Goal: Transaction & Acquisition: Purchase product/service

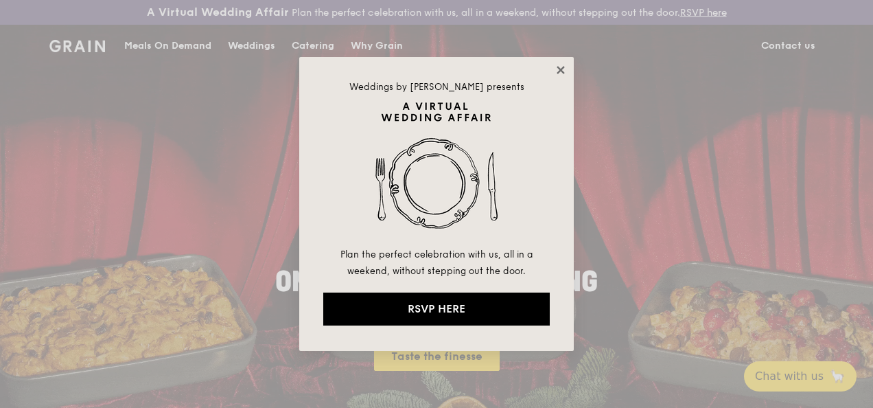
click at [565, 67] on icon at bounding box center [560, 70] width 12 height 12
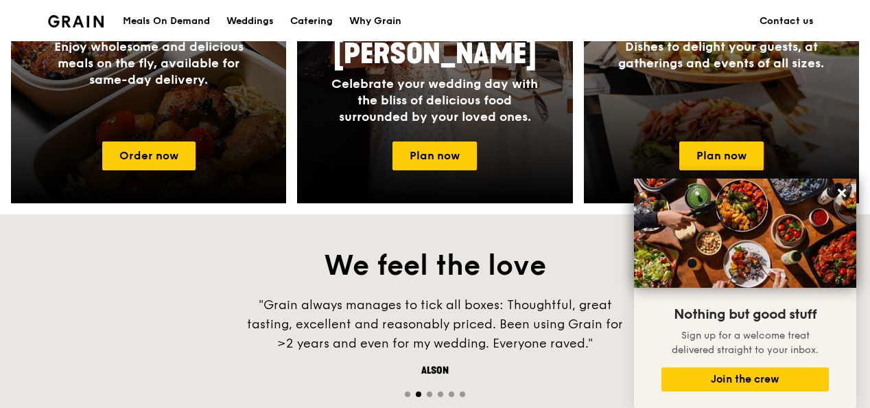
scroll to position [626, 0]
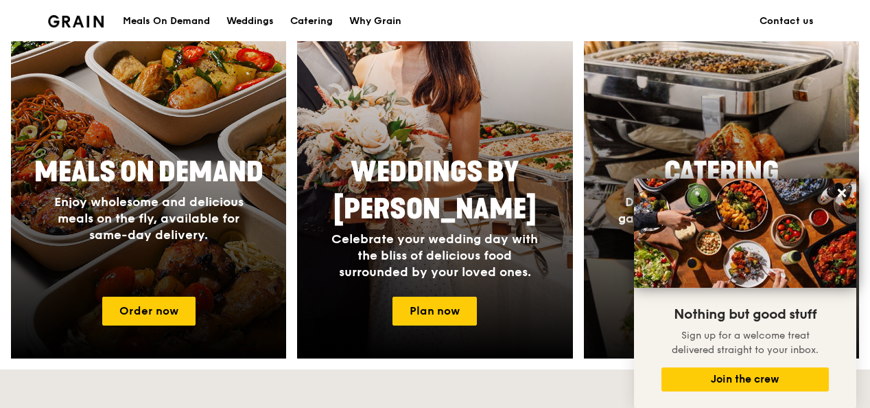
click at [759, 143] on div at bounding box center [721, 158] width 303 height 439
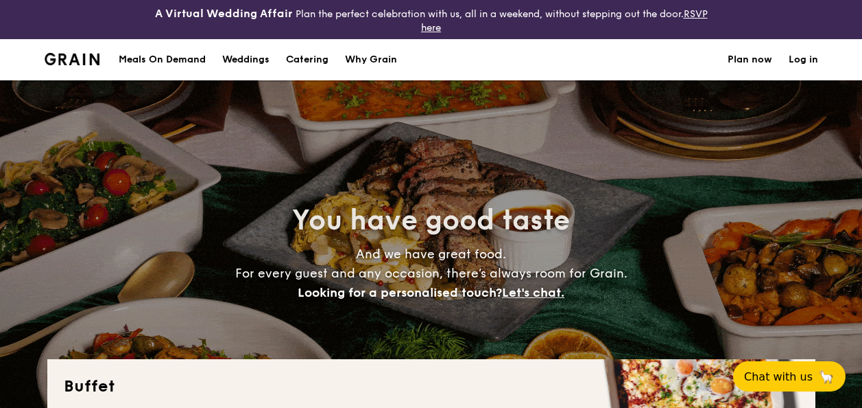
select select
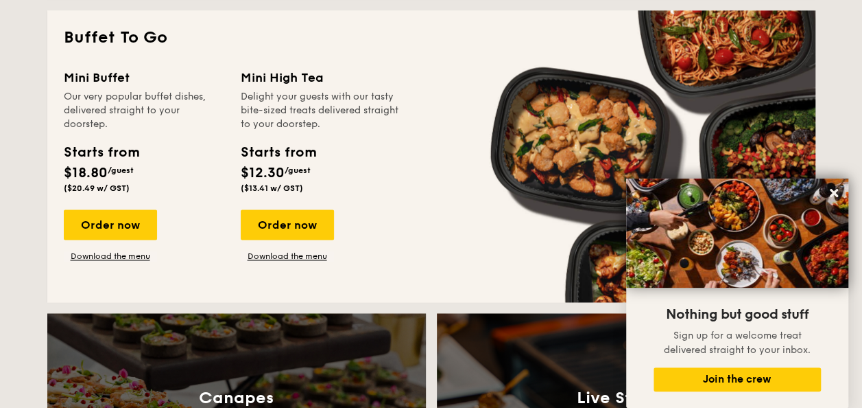
scroll to position [941, 0]
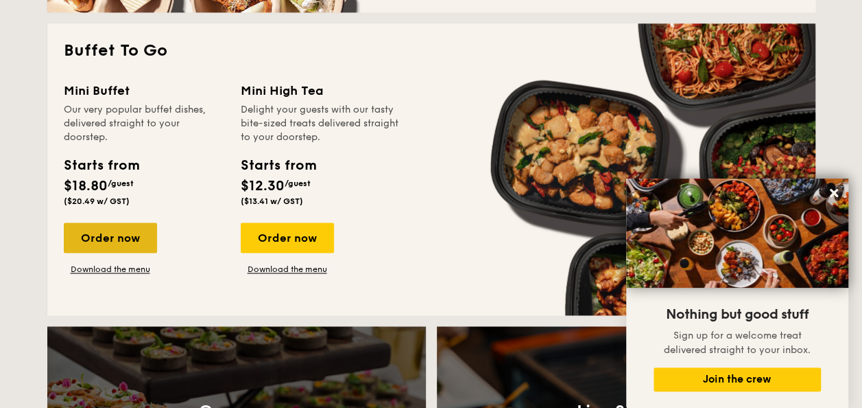
click at [115, 242] on div "Order now" at bounding box center [110, 237] width 93 height 30
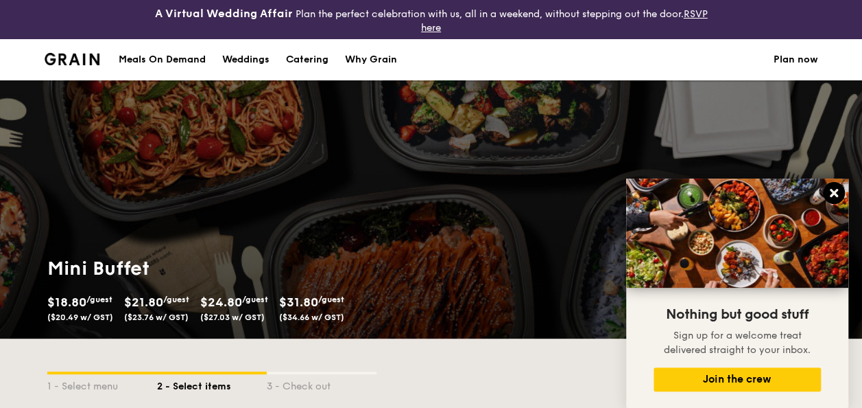
click at [833, 192] on icon at bounding box center [834, 193] width 8 height 8
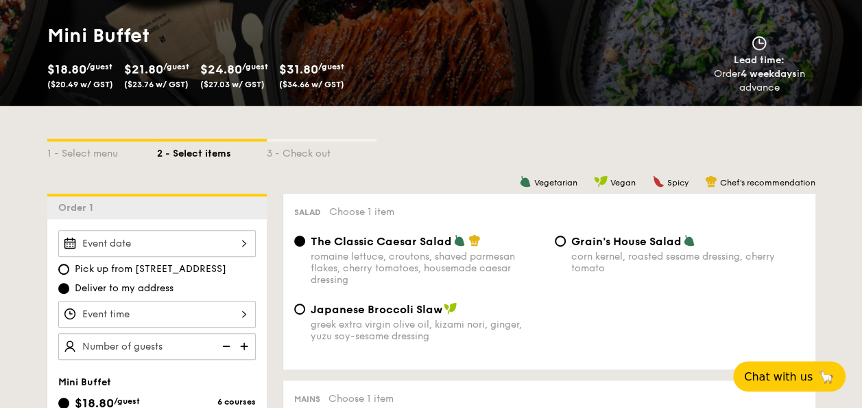
scroll to position [250, 0]
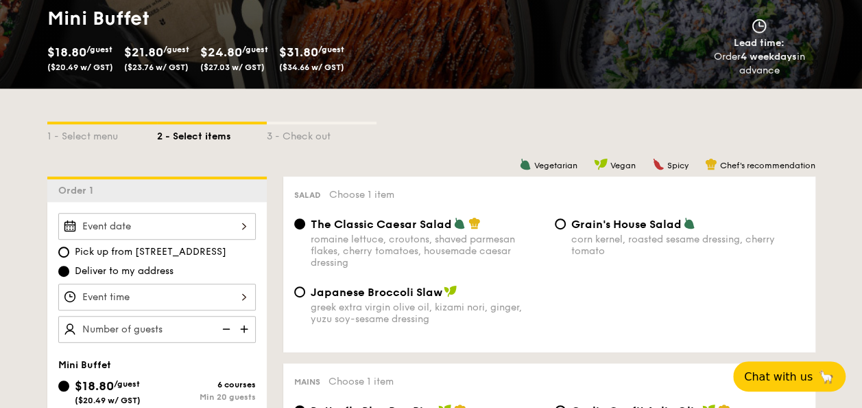
click at [318, 55] on span "$31.80" at bounding box center [298, 52] width 39 height 15
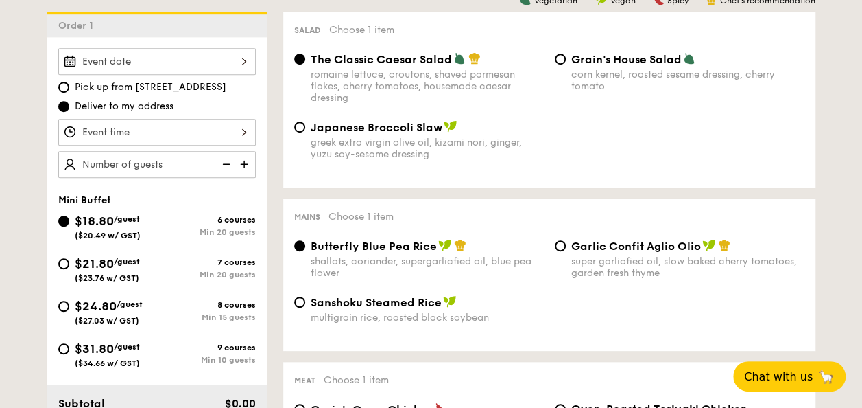
scroll to position [442, 0]
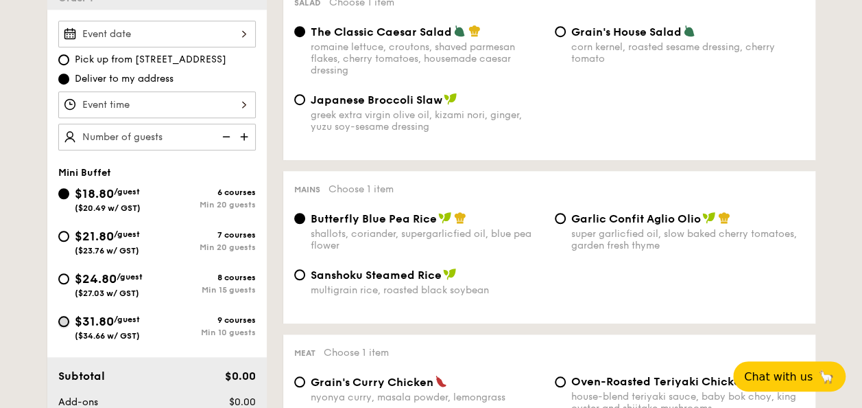
click at [64, 324] on input "$31.80 /guest ($34.66 w/ GST) 9 courses Min 10 guests" at bounding box center [63, 321] width 11 height 11
radio input "true"
radio input "false"
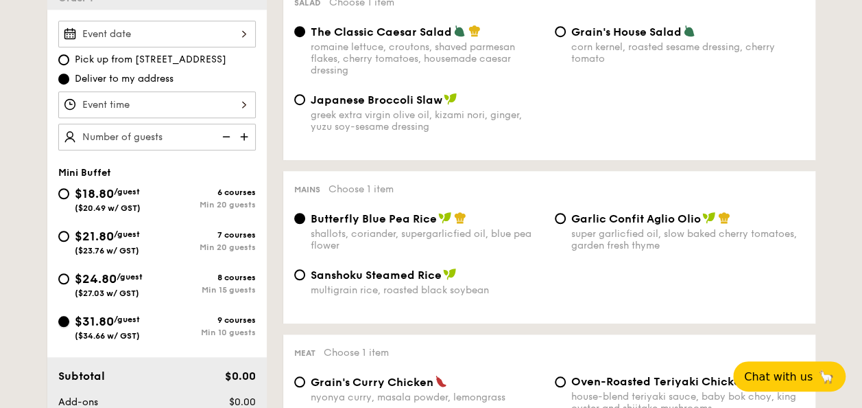
radio input "true"
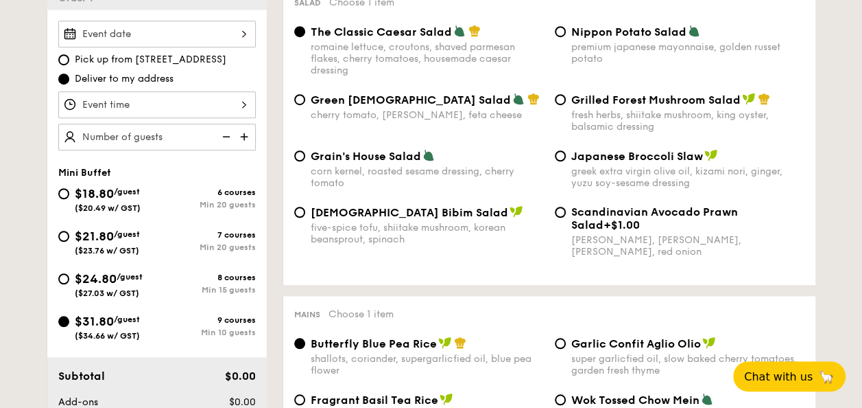
click at [230, 318] on div "9 courses" at bounding box center [206, 320] width 99 height 10
click at [69, 318] on input "$31.80 /guest ($34.66 w/ GST) 9 courses Min 10 guests" at bounding box center [63, 321] width 11 height 11
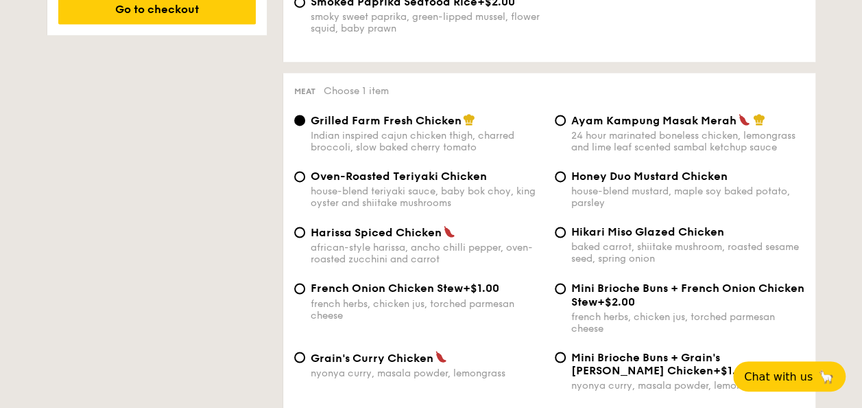
scroll to position [1022, 0]
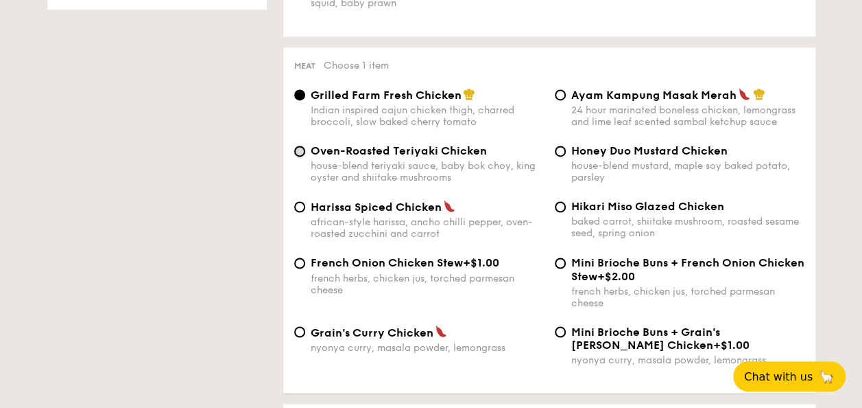
click at [296, 152] on input "Oven-Roasted Teriyaki Chicken house-blend teriyaki sauce, baby bok choy, king o…" at bounding box center [299, 150] width 11 height 11
radio input "true"
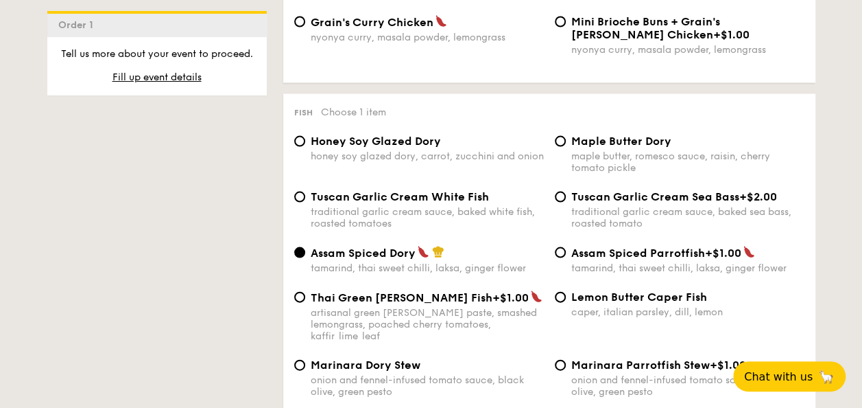
scroll to position [1402, 0]
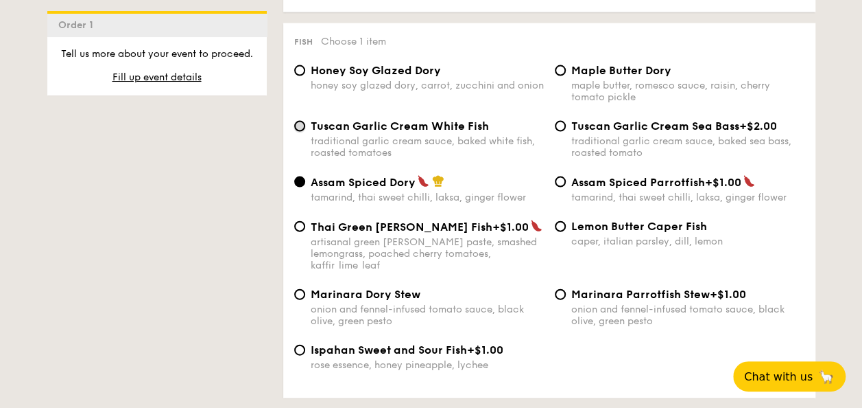
click at [299, 132] on input "Tuscan Garlic Cream White Fish traditional garlic cream sauce, baked white fish…" at bounding box center [299, 126] width 11 height 11
radio input "true"
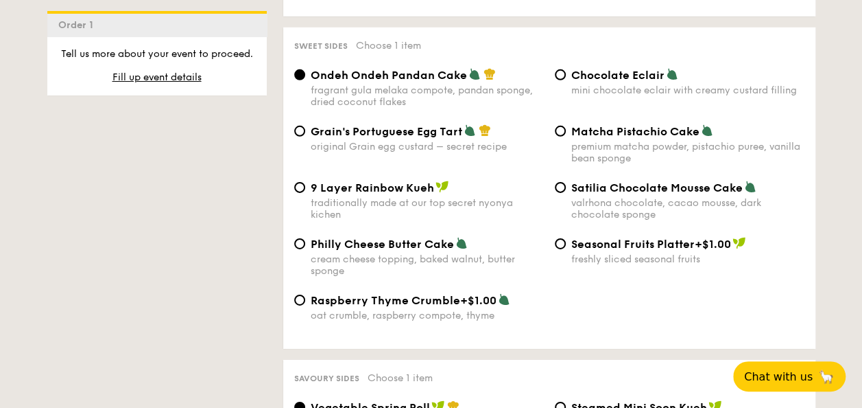
scroll to position [2065, 0]
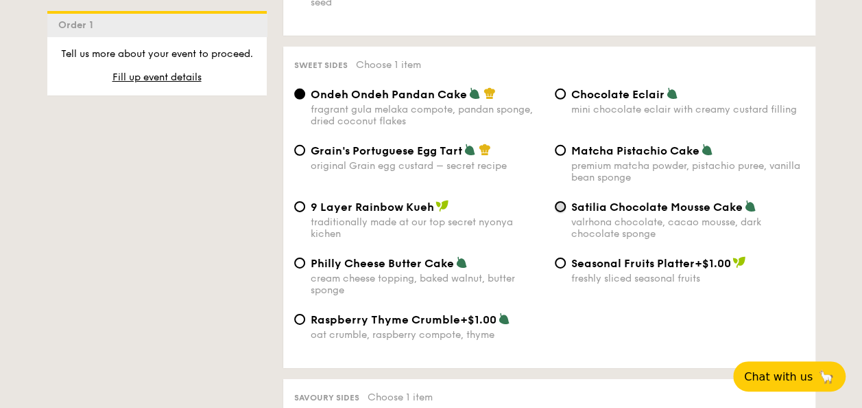
click at [561, 207] on input "Satilia Chocolate Mousse Cake valrhona chocolate, cacao mousse, dark chocolate …" at bounding box center [560, 206] width 11 height 11
radio input "true"
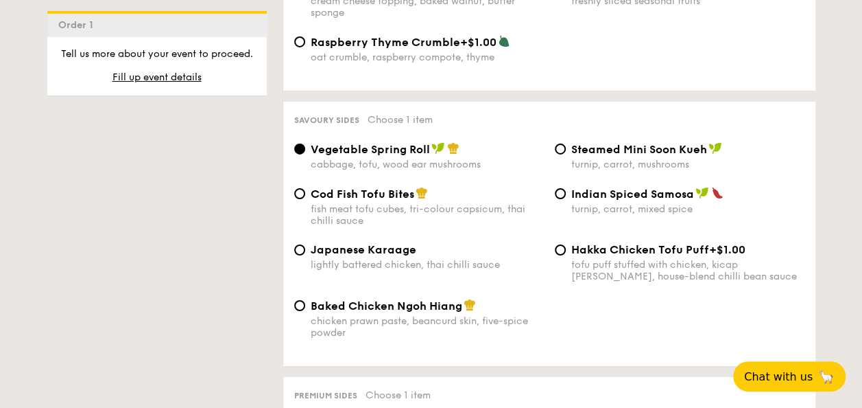
scroll to position [2362, 0]
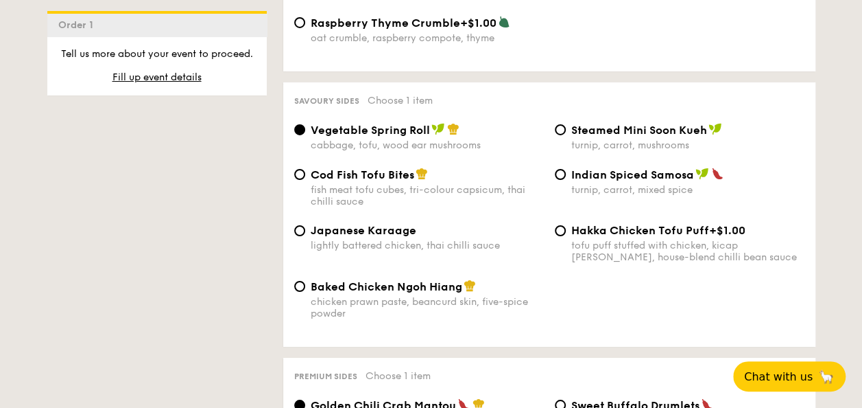
click at [305, 292] on div "Baked Chicken Ngoh Hiang chicken prawn paste, beancurd skin, five-spice powder" at bounding box center [419, 299] width 261 height 40
click at [298, 291] on input "Baked Chicken Ngoh Hiang chicken prawn paste, beancurd skin, five-spice powder" at bounding box center [299, 286] width 11 height 11
radio input "true"
click at [296, 135] on input "Vegetable Spring Roll cabbage, tofu, wood ear mushrooms" at bounding box center [299, 129] width 11 height 11
radio input "true"
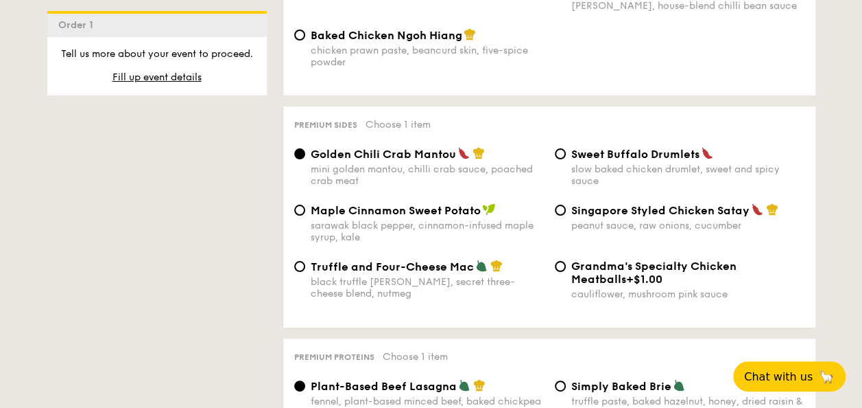
scroll to position [2651, 0]
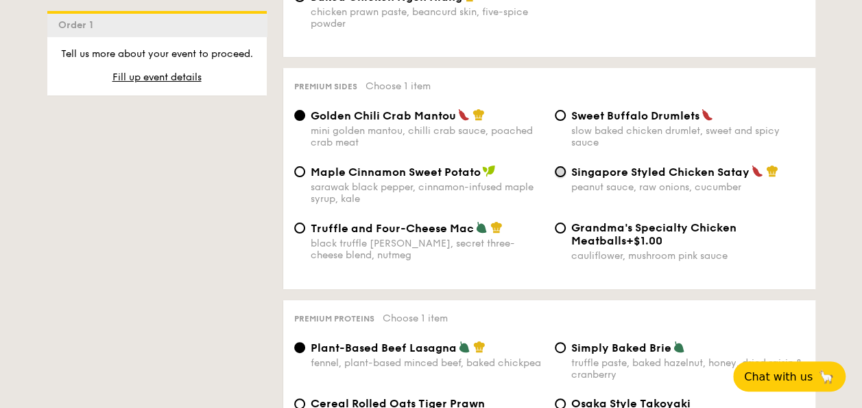
click at [561, 177] on input "Singapore Styled Chicken Satay peanut sauce, raw onions, cucumber" at bounding box center [560, 171] width 11 height 11
radio input "true"
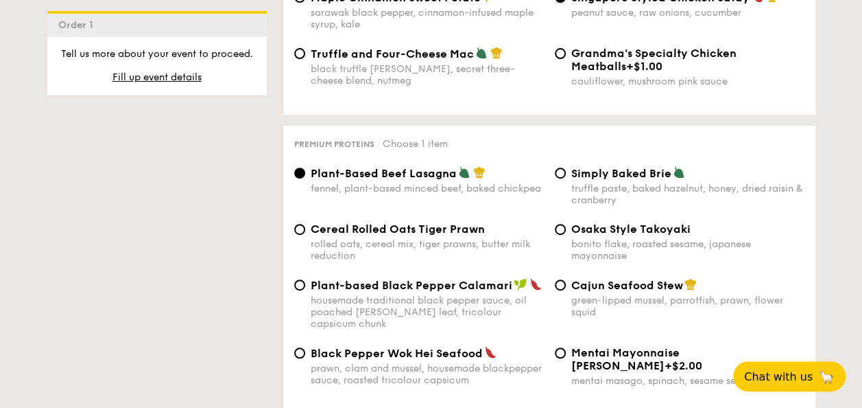
scroll to position [2864, 0]
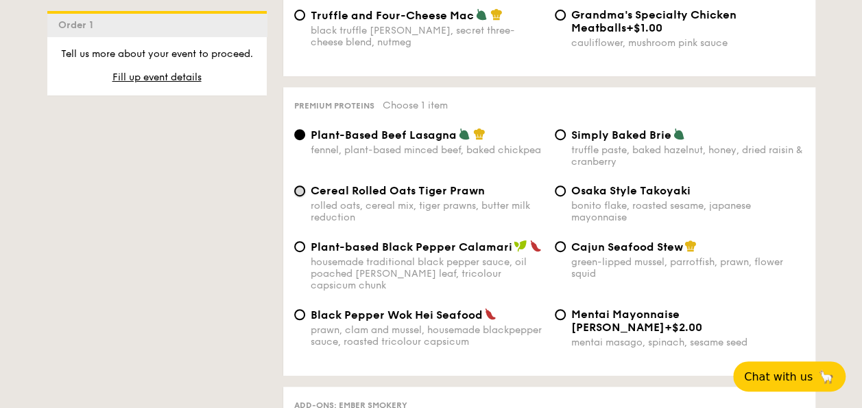
click at [296, 196] on input "Cereal Rolled Oats Tiger Prawn rolled oats, cereal mix, tiger prawns, butter mi…" at bounding box center [299, 190] width 11 height 11
radio input "true"
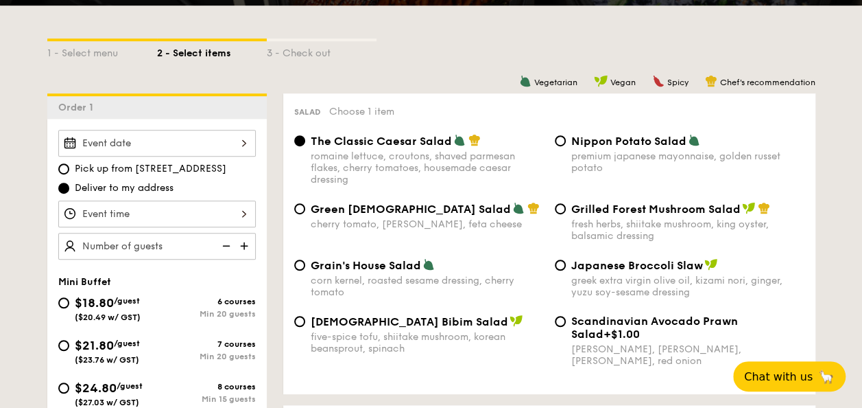
scroll to position [346, 0]
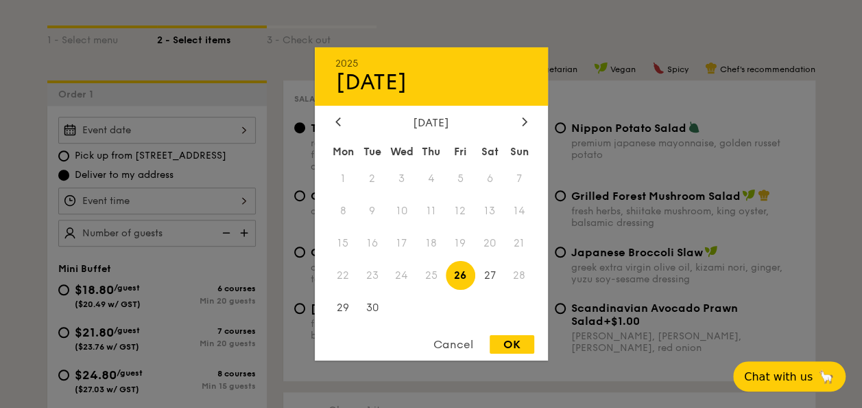
click at [242, 129] on div "2025 Sep 26 September 2025 Mon Tue Wed Thu Fri Sat Sun 1 2 3 4 5 6 7 8 9 10 11 …" at bounding box center [157, 130] width 198 height 27
click at [493, 276] on span "27" at bounding box center [490, 275] width 30 height 30
click at [519, 346] on div "OK" at bounding box center [512, 344] width 45 height 19
type input "Sep 27, 2025"
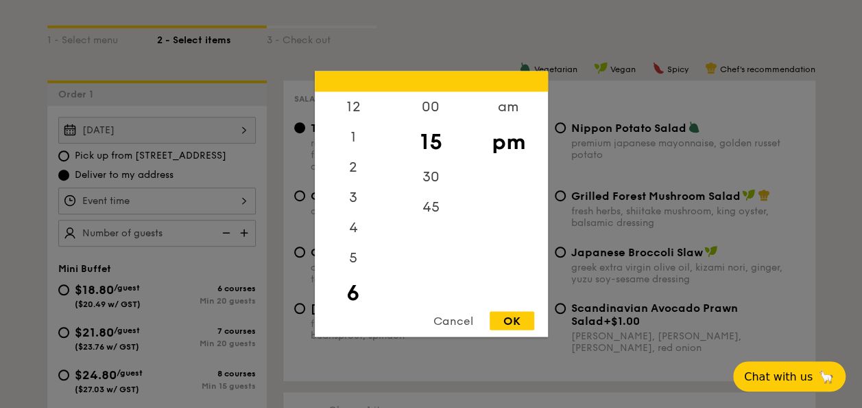
click at [241, 200] on div "12 1 2 3 4 5 6 7 8 9 10 11 00 15 30 45 am pm Cancel OK" at bounding box center [157, 200] width 198 height 27
click at [353, 272] on div "6" at bounding box center [354, 263] width 78 height 40
click at [353, 266] on div "6" at bounding box center [354, 263] width 78 height 40
click at [428, 204] on div "45" at bounding box center [431, 212] width 78 height 40
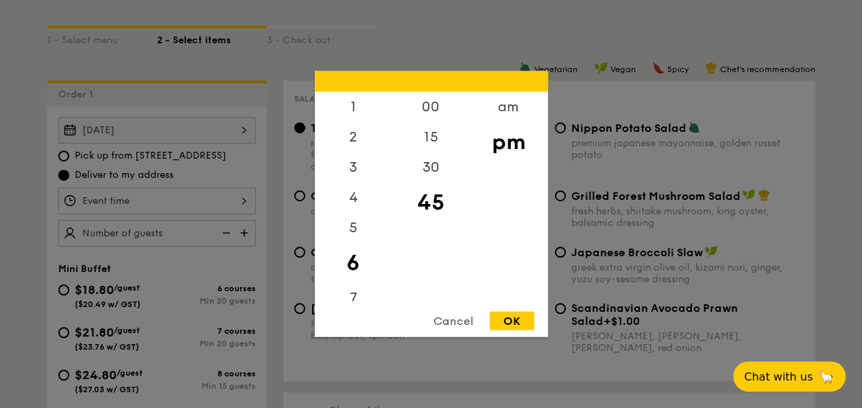
click at [427, 206] on div "45" at bounding box center [431, 202] width 78 height 40
click at [497, 318] on div "OK" at bounding box center [512, 320] width 45 height 19
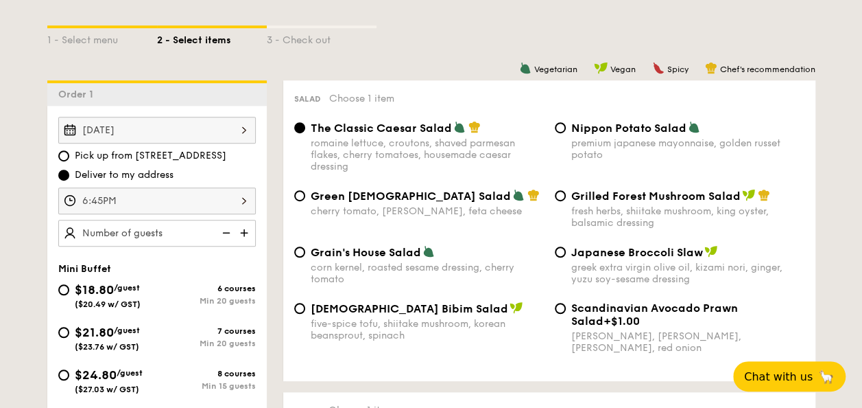
click at [235, 196] on div "6:45PM" at bounding box center [157, 200] width 198 height 27
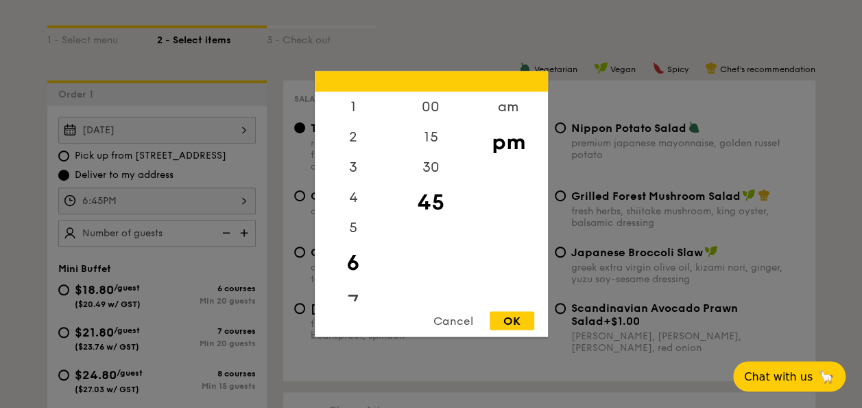
click at [352, 291] on div "7" at bounding box center [354, 303] width 78 height 40
click at [434, 111] on div "00" at bounding box center [431, 112] width 78 height 40
click at [500, 143] on div "pm" at bounding box center [509, 142] width 78 height 40
click at [517, 322] on div "OK" at bounding box center [512, 320] width 45 height 19
type input "7:00PM"
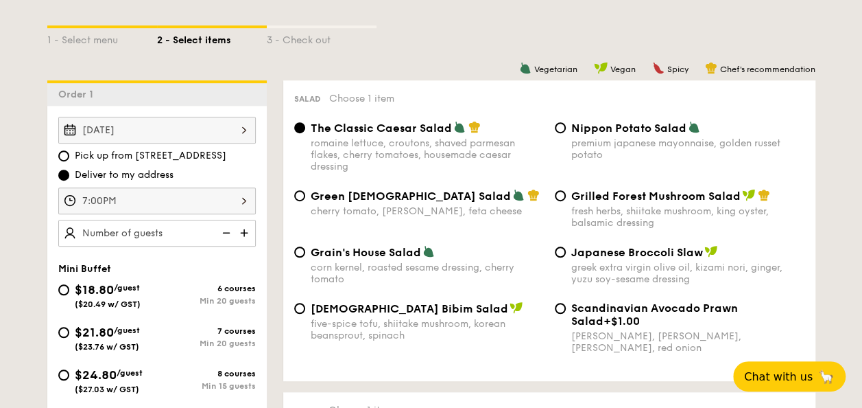
click at [243, 231] on img at bounding box center [245, 233] width 21 height 26
type input "10 guests"
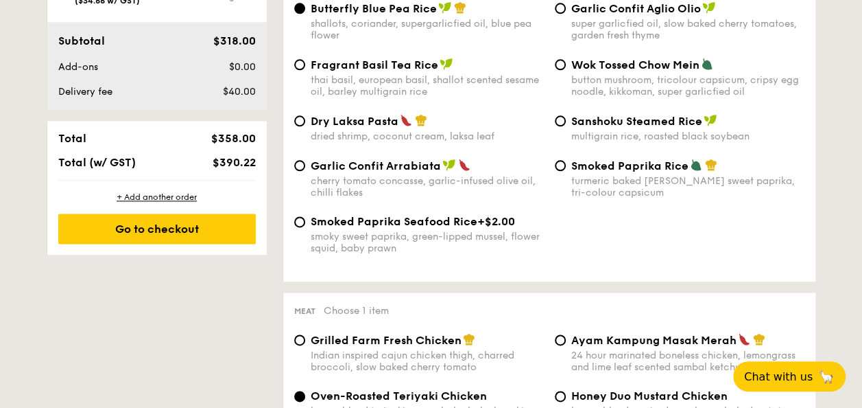
scroll to position [796, 0]
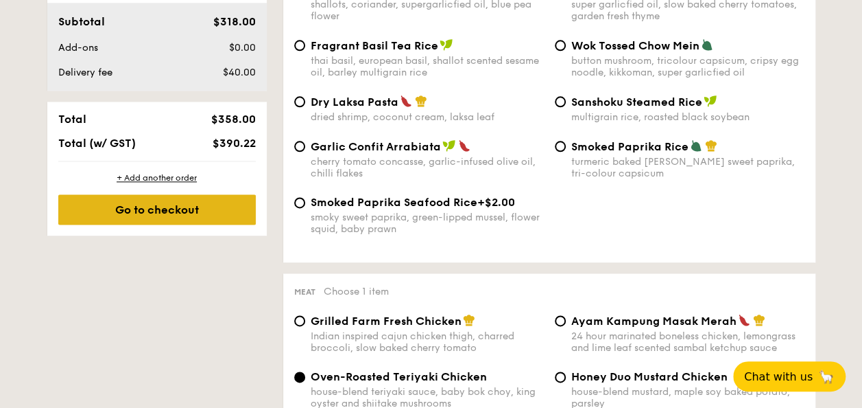
click at [196, 213] on div "Go to checkout" at bounding box center [157, 209] width 198 height 30
